Goal: Transaction & Acquisition: Purchase product/service

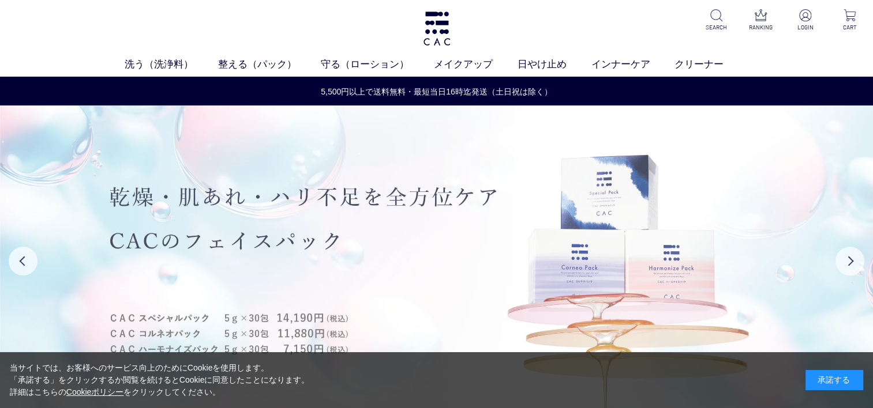
drag, startPoint x: 843, startPoint y: 383, endPoint x: 831, endPoint y: 371, distance: 16.7
click at [842, 378] on div "承諾する" at bounding box center [834, 380] width 58 height 20
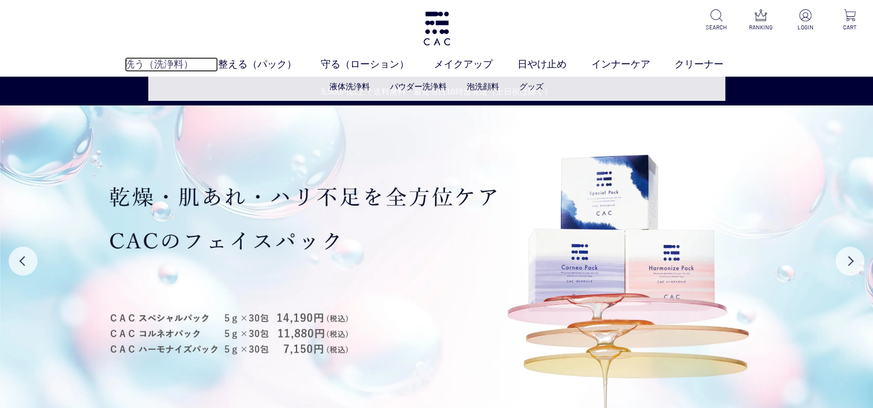
click at [174, 67] on link "洗う（洗浄料）" at bounding box center [171, 64] width 93 height 15
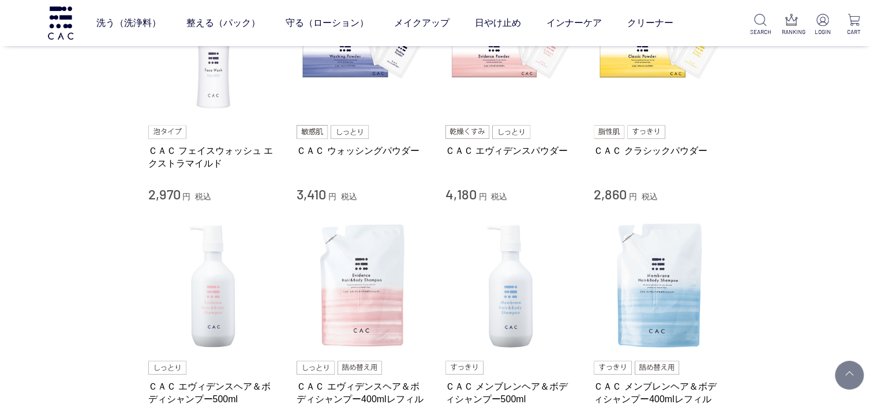
scroll to position [346, 0]
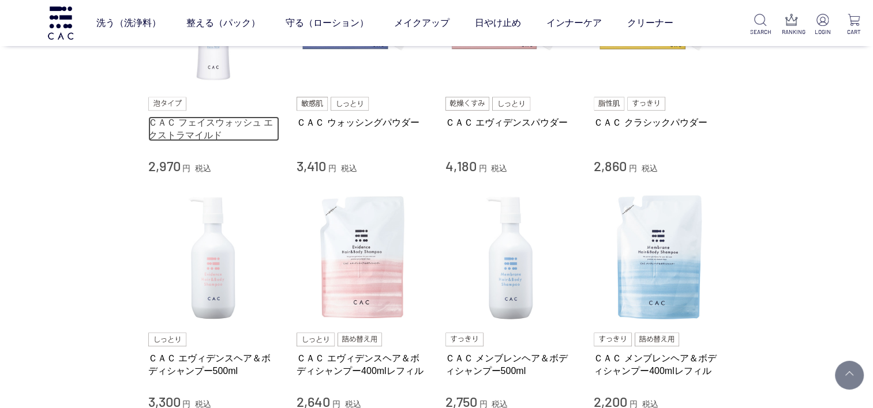
click at [205, 124] on link "ＣＡＣ フェイスウォッシュ エクストラマイルド" at bounding box center [214, 129] width 132 height 25
